Goal: Information Seeking & Learning: Learn about a topic

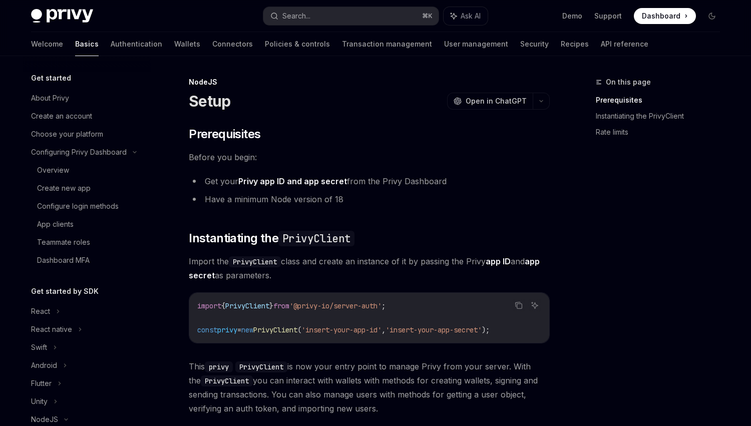
scroll to position [214, 0]
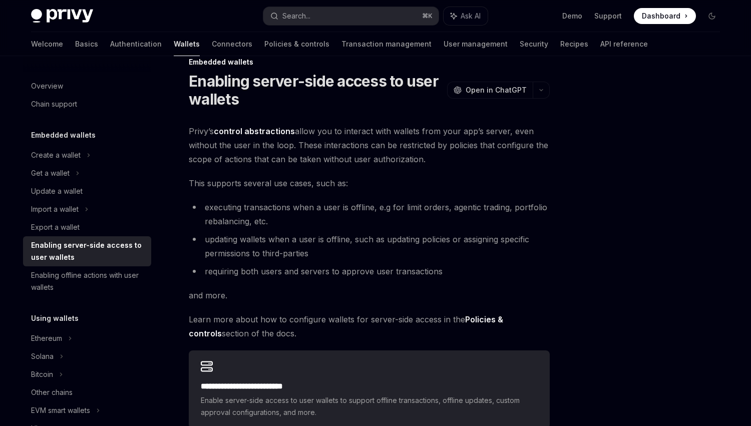
scroll to position [21, 0]
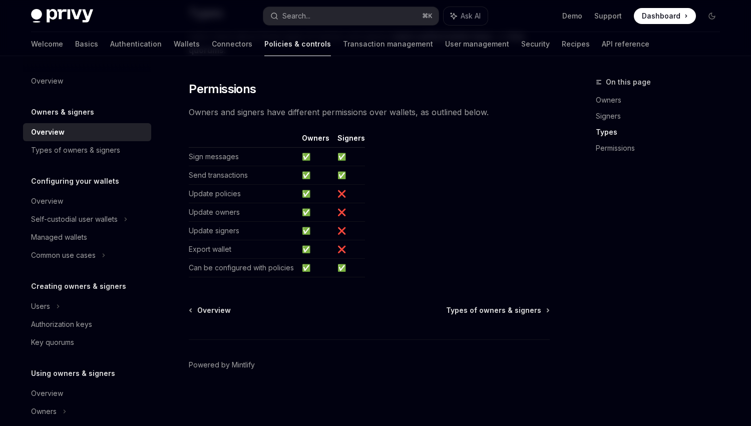
scroll to position [835, 0]
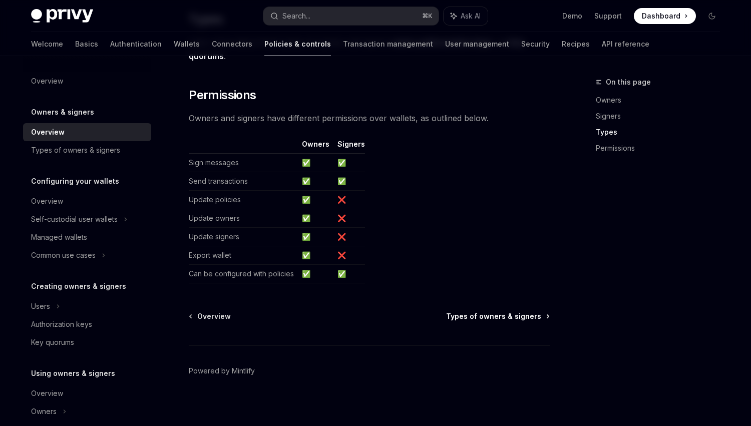
click at [515, 318] on span "Types of owners & signers" at bounding box center [493, 317] width 95 height 10
type textarea "*"
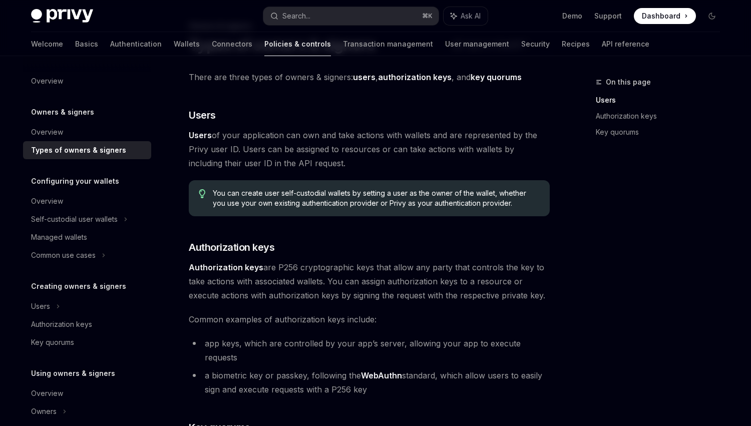
scroll to position [56, 0]
